Goal: Task Accomplishment & Management: Manage account settings

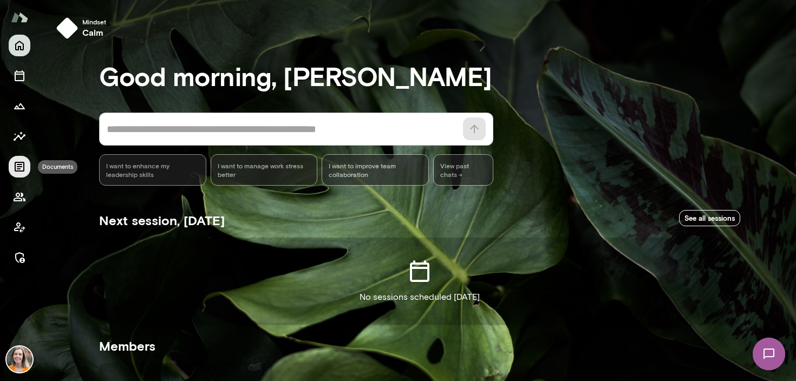
click at [22, 165] on icon "Documents" at bounding box center [20, 167] width 10 height 10
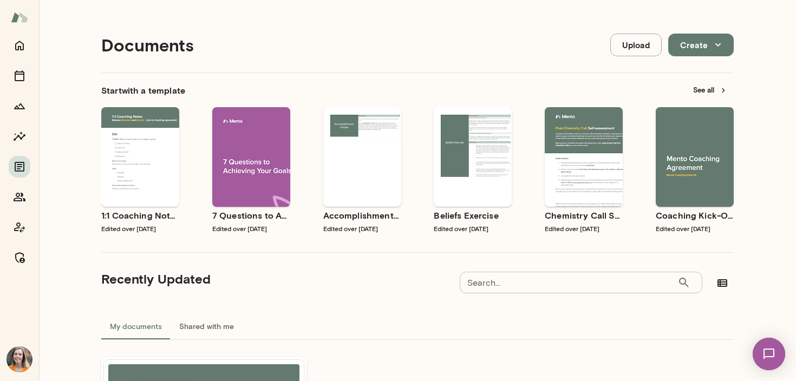
click at [705, 92] on button "See all" at bounding box center [710, 90] width 47 height 17
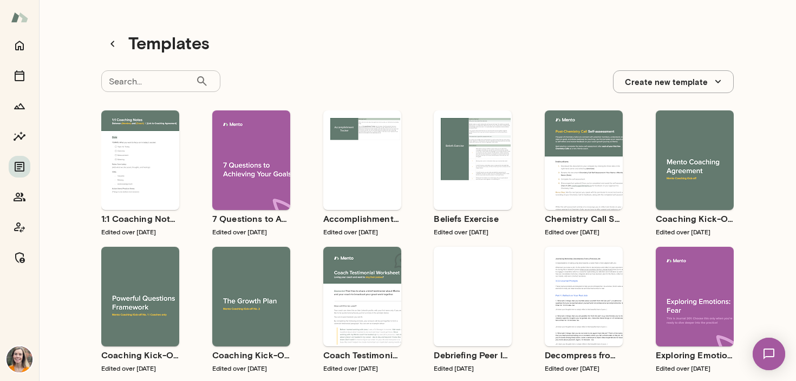
click at [145, 83] on input "Search..." at bounding box center [148, 81] width 94 height 22
click at [477, 331] on div "Use template Preview" at bounding box center [473, 297] width 78 height 100
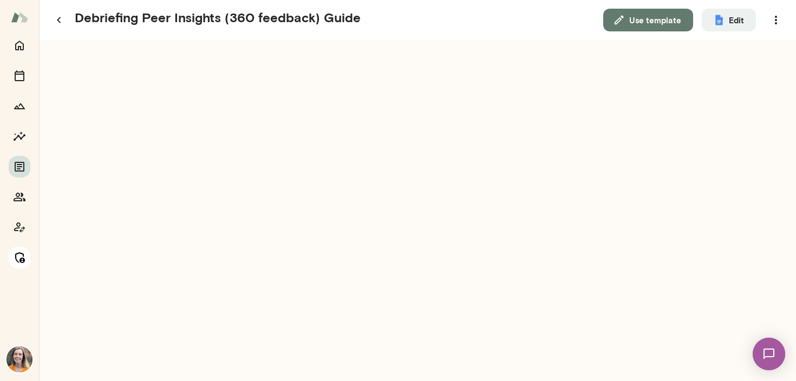
click at [16, 256] on icon "Manage" at bounding box center [20, 257] width 10 height 11
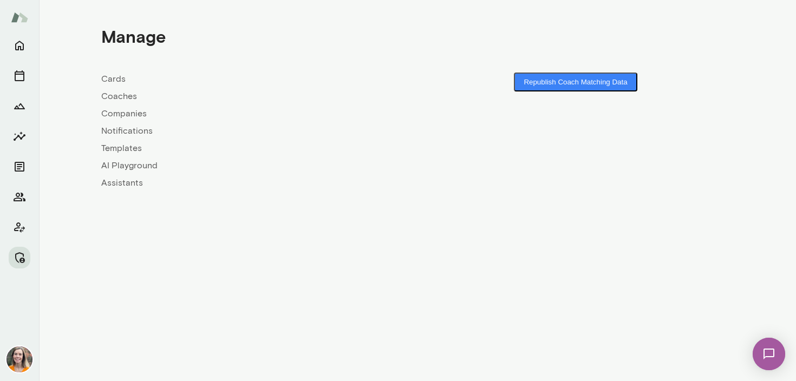
click at [118, 95] on link "Coaches" at bounding box center [259, 96] width 316 height 13
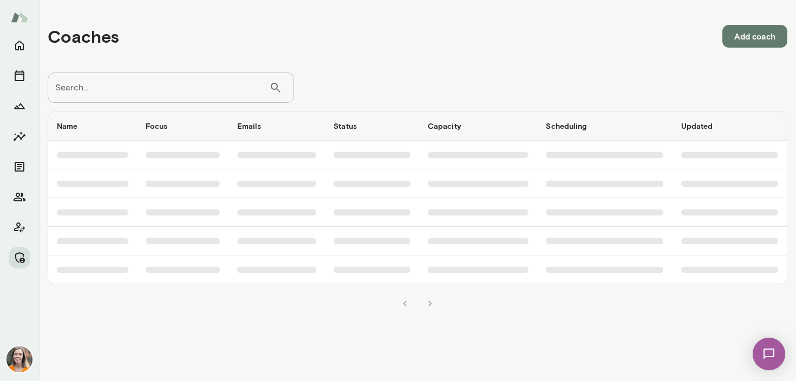
click at [140, 83] on input "Search..." at bounding box center [159, 88] width 222 height 30
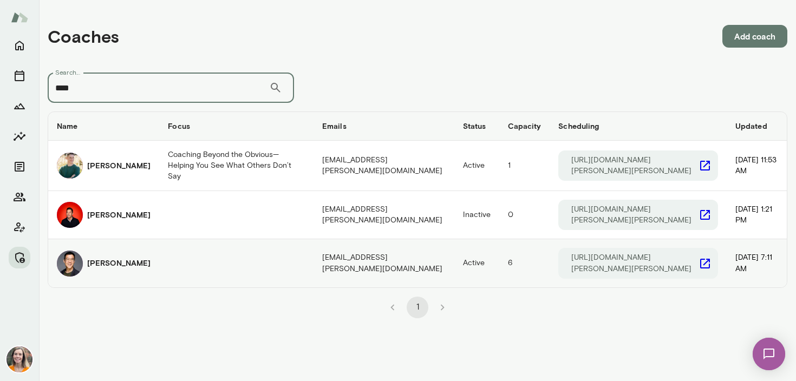
type input "****"
click at [117, 262] on h6 "[PERSON_NAME]" at bounding box center [118, 263] width 63 height 11
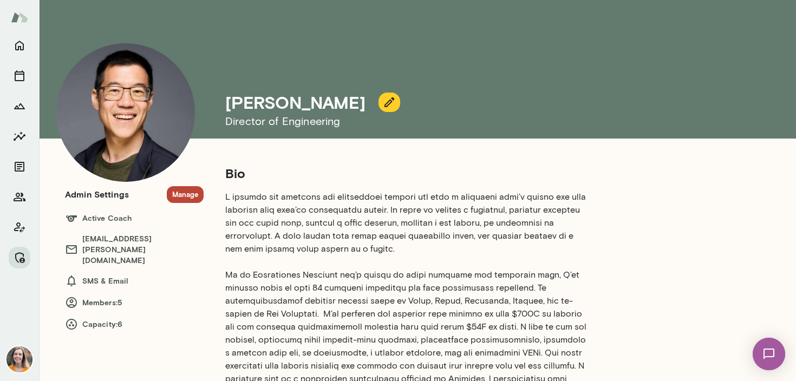
click at [175, 192] on button "Manage" at bounding box center [185, 194] width 37 height 17
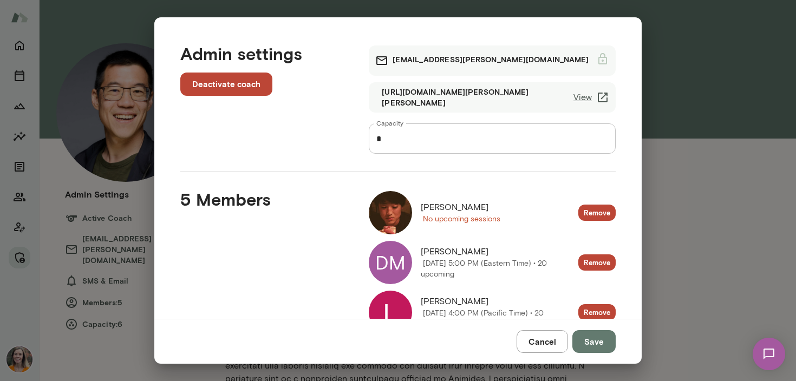
click at [549, 343] on button "Cancel" at bounding box center [542, 341] width 51 height 23
